Goal: Task Accomplishment & Management: Use online tool/utility

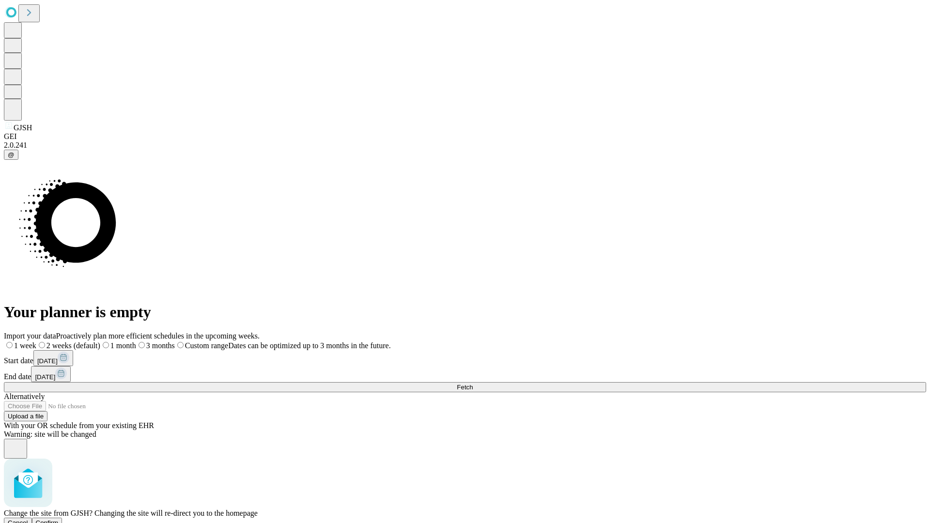
click at [59, 519] on span "Confirm" at bounding box center [47, 522] width 23 height 7
click at [88, 341] on label "2 weeks (default)" at bounding box center [59, 345] width 58 height 8
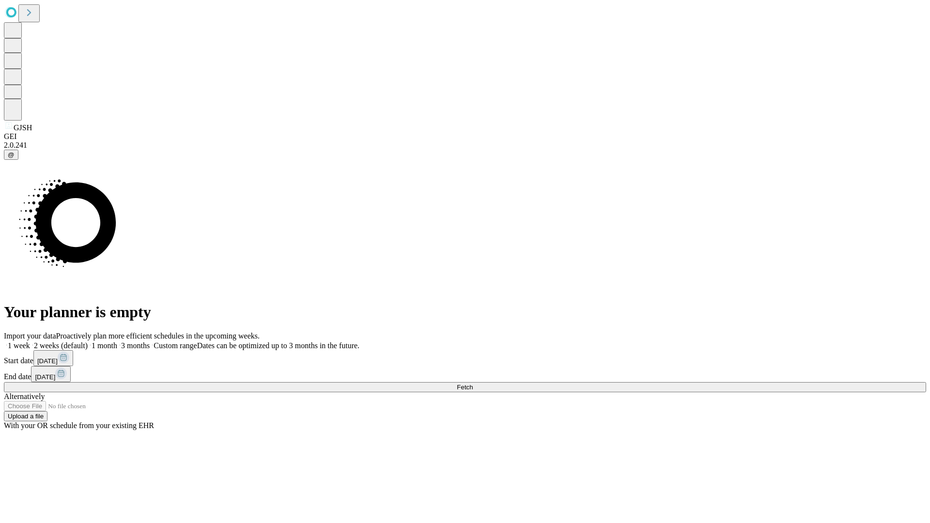
click at [473, 384] on span "Fetch" at bounding box center [465, 387] width 16 height 7
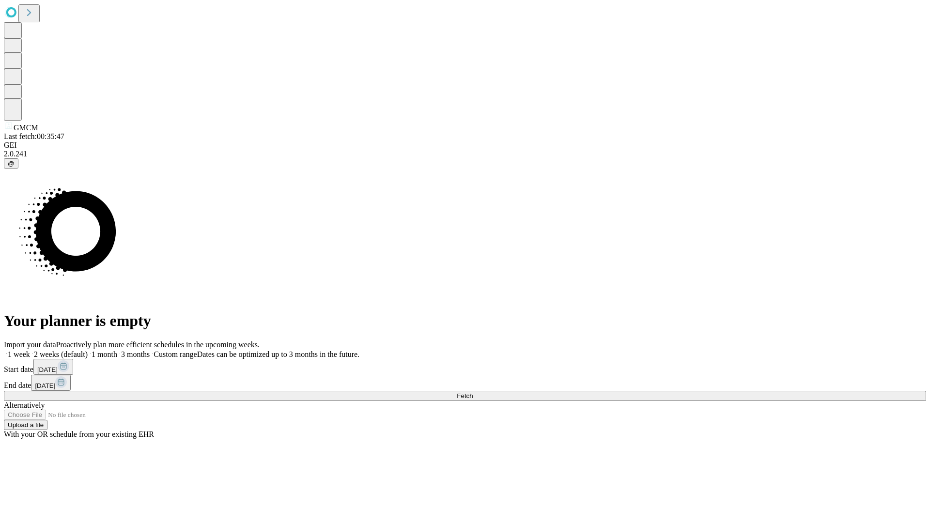
click at [88, 350] on label "2 weeks (default)" at bounding box center [59, 354] width 58 height 8
click at [473, 392] on span "Fetch" at bounding box center [465, 395] width 16 height 7
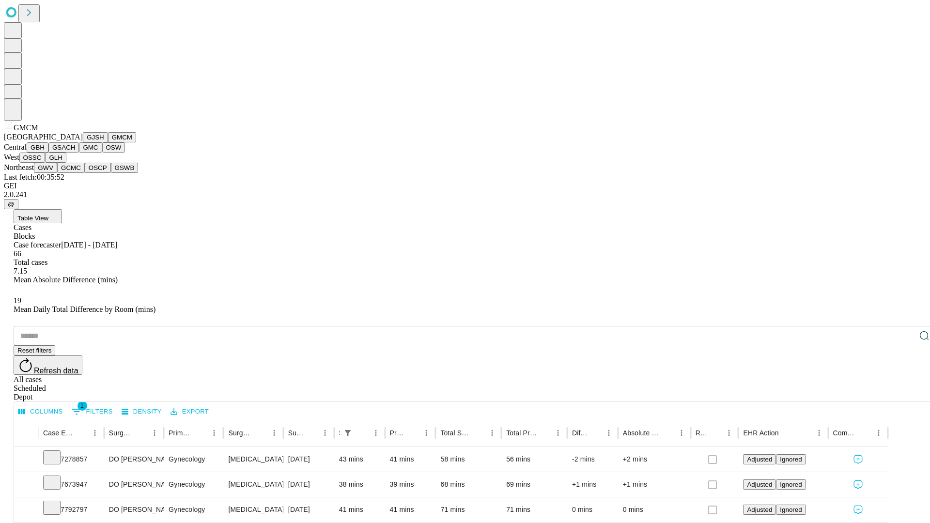
click at [48, 153] on button "GBH" at bounding box center [38, 147] width 22 height 10
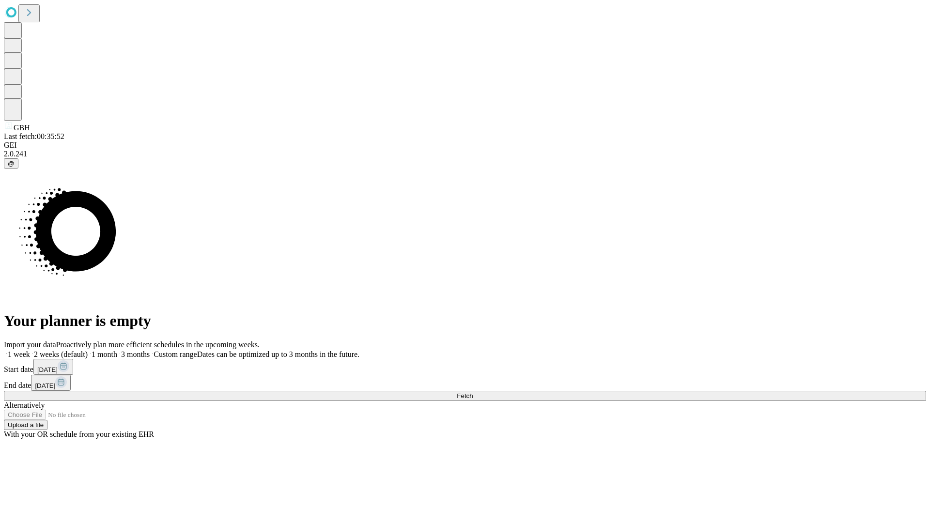
click at [88, 350] on label "2 weeks (default)" at bounding box center [59, 354] width 58 height 8
click at [473, 392] on span "Fetch" at bounding box center [465, 395] width 16 height 7
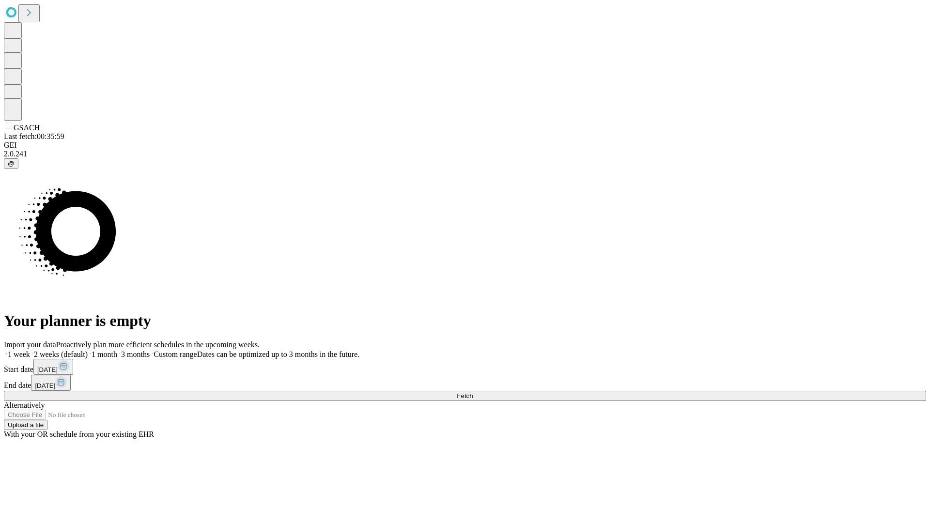
click at [88, 350] on label "2 weeks (default)" at bounding box center [59, 354] width 58 height 8
click at [473, 392] on span "Fetch" at bounding box center [465, 395] width 16 height 7
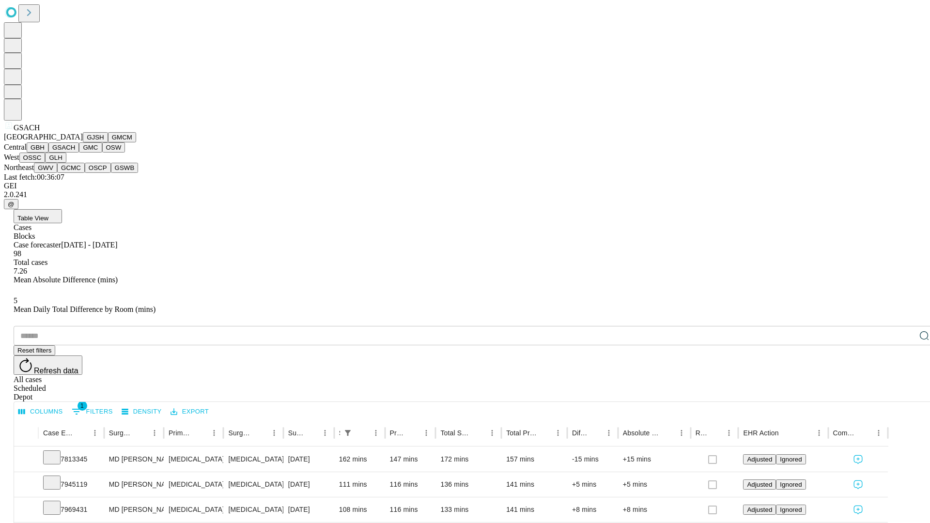
click at [79, 153] on button "GMC" at bounding box center [90, 147] width 23 height 10
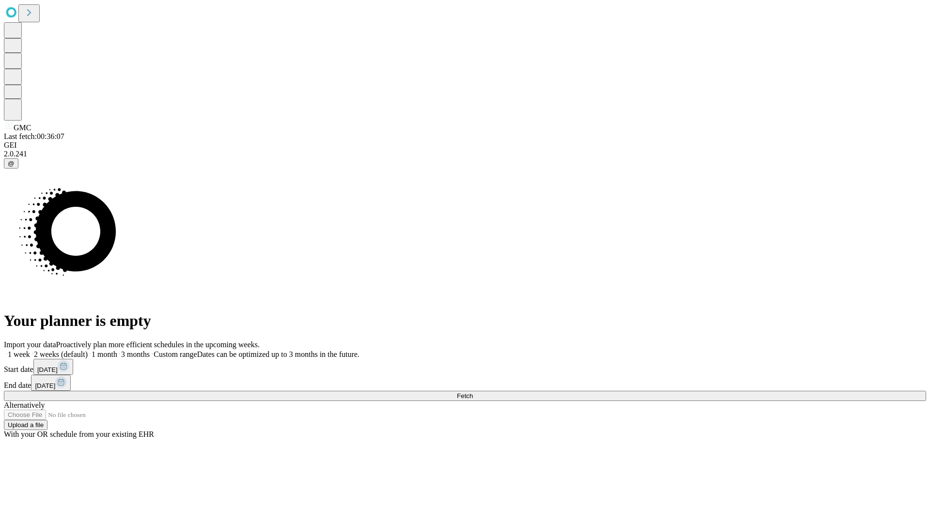
click at [88, 350] on label "2 weeks (default)" at bounding box center [59, 354] width 58 height 8
click at [473, 392] on span "Fetch" at bounding box center [465, 395] width 16 height 7
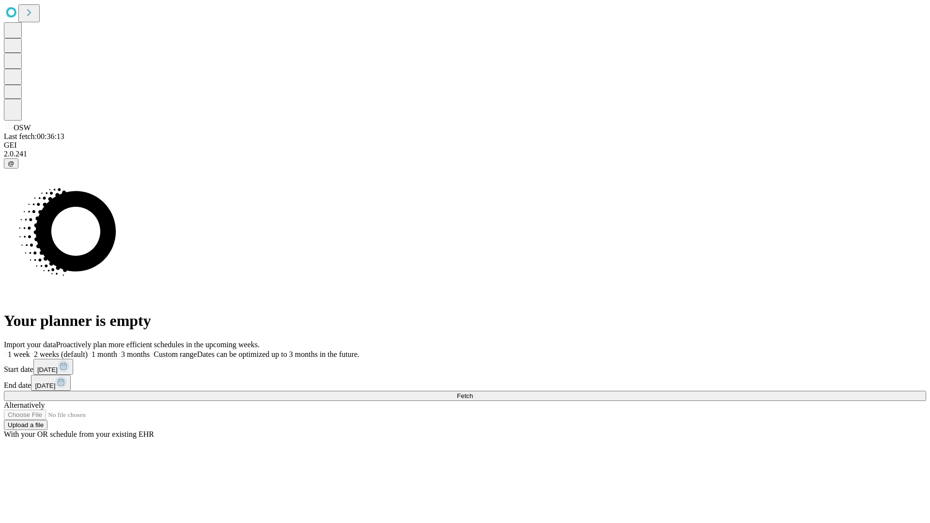
click at [88, 350] on label "2 weeks (default)" at bounding box center [59, 354] width 58 height 8
click at [473, 392] on span "Fetch" at bounding box center [465, 395] width 16 height 7
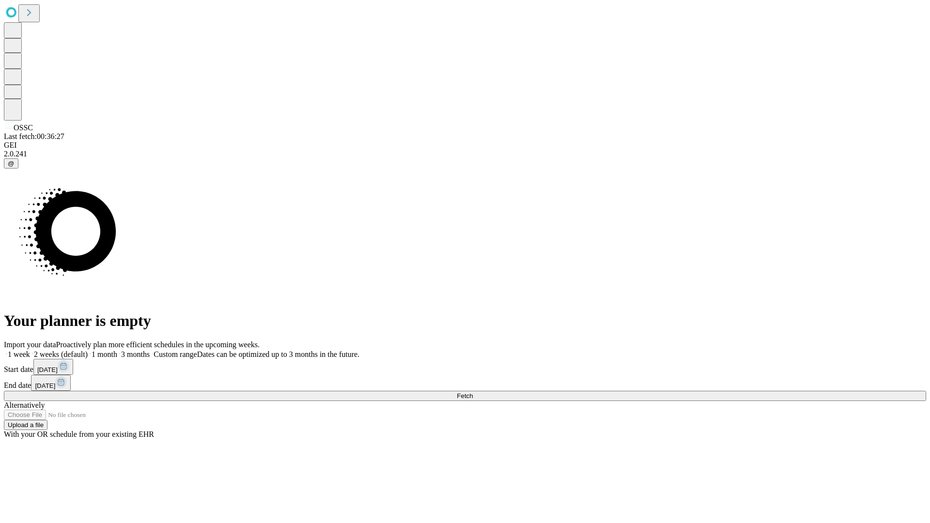
click at [88, 350] on label "2 weeks (default)" at bounding box center [59, 354] width 58 height 8
click at [473, 392] on span "Fetch" at bounding box center [465, 395] width 16 height 7
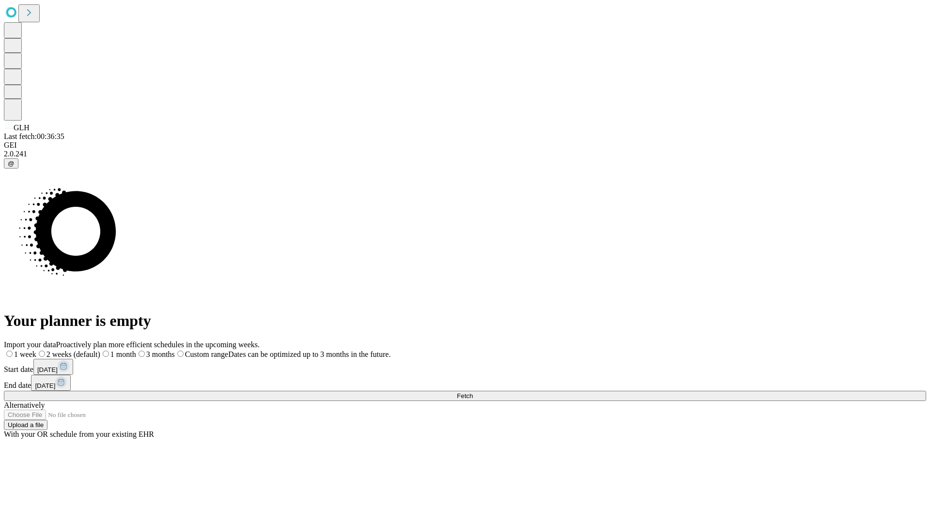
click at [100, 350] on label "2 weeks (default)" at bounding box center [68, 354] width 64 height 8
click at [473, 392] on span "Fetch" at bounding box center [465, 395] width 16 height 7
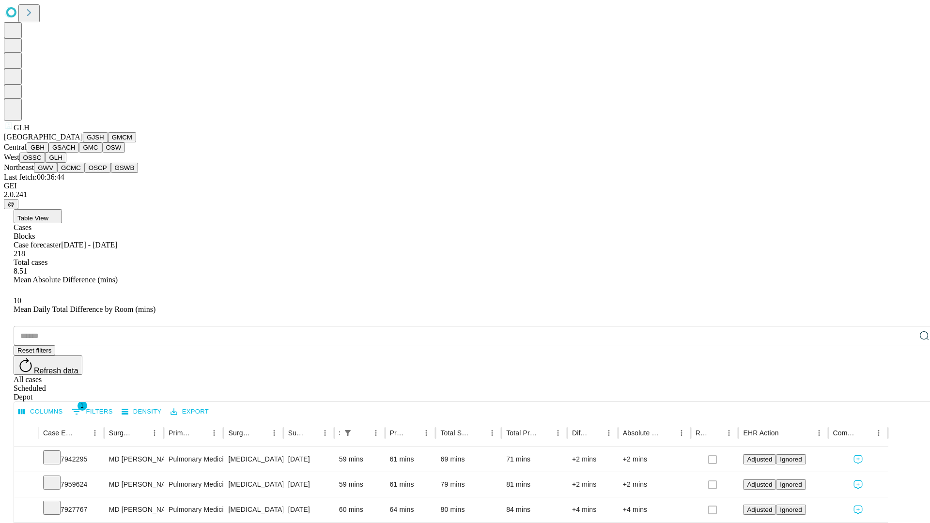
click at [57, 173] on button "GWV" at bounding box center [45, 168] width 23 height 10
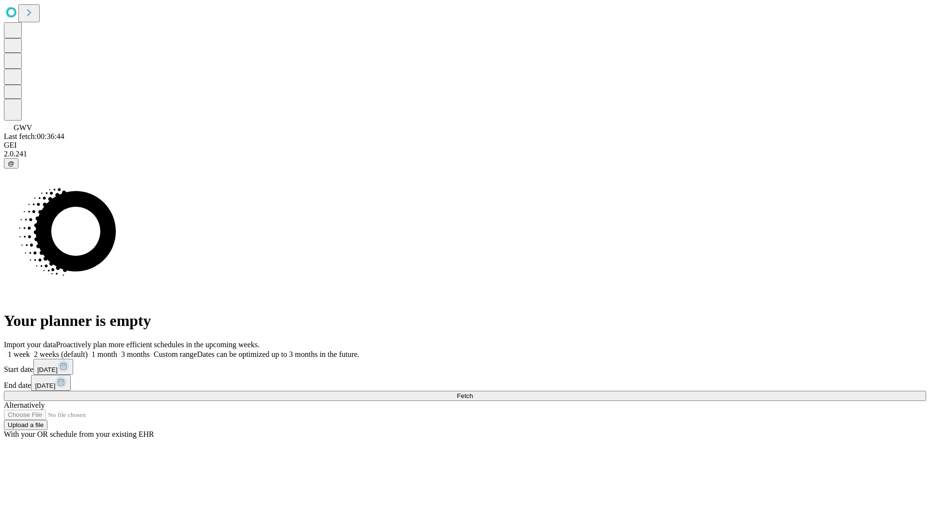
click at [88, 350] on label "2 weeks (default)" at bounding box center [59, 354] width 58 height 8
click at [473, 392] on span "Fetch" at bounding box center [465, 395] width 16 height 7
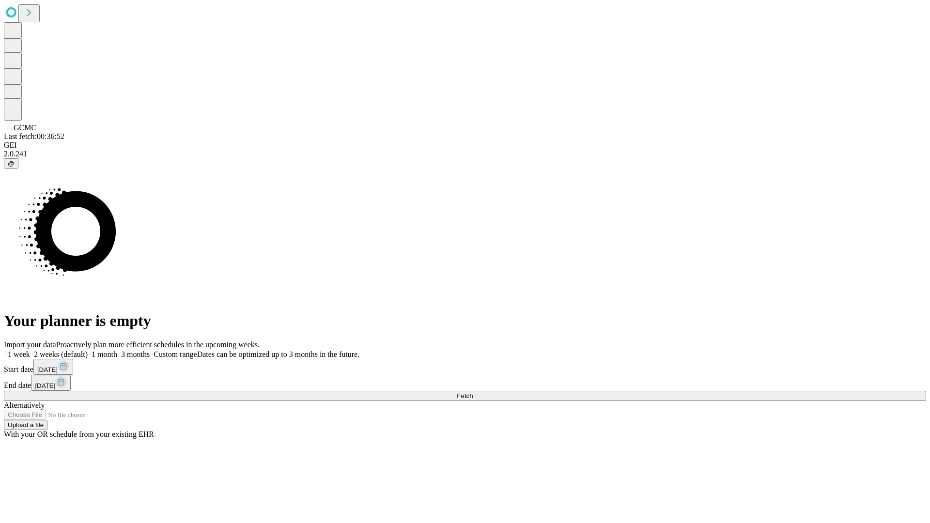
click at [88, 350] on label "2 weeks (default)" at bounding box center [59, 354] width 58 height 8
click at [473, 392] on span "Fetch" at bounding box center [465, 395] width 16 height 7
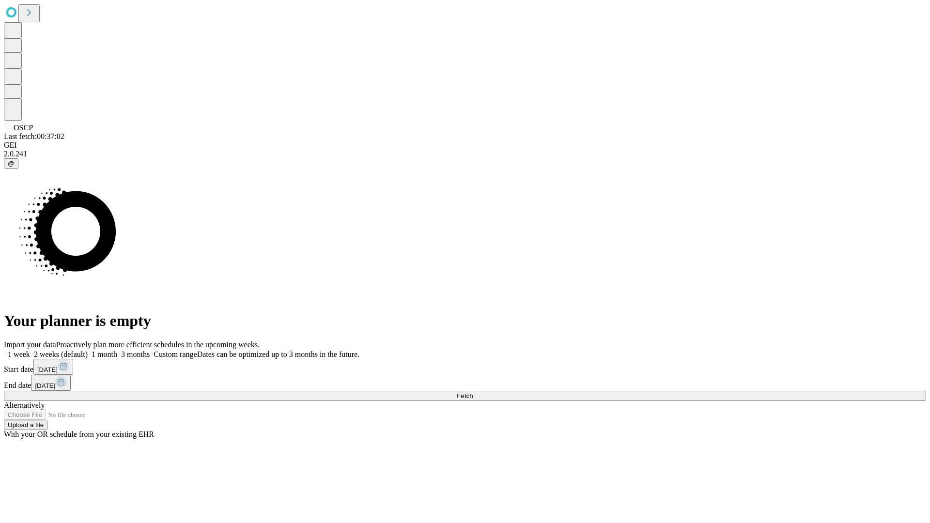
click at [473, 392] on span "Fetch" at bounding box center [465, 395] width 16 height 7
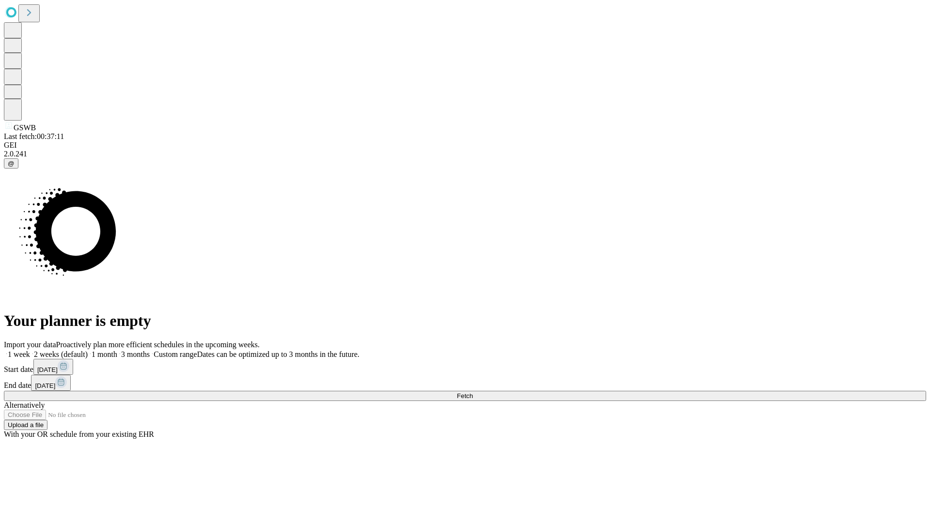
click at [88, 350] on label "2 weeks (default)" at bounding box center [59, 354] width 58 height 8
click at [473, 392] on span "Fetch" at bounding box center [465, 395] width 16 height 7
